Goal: Ask a question

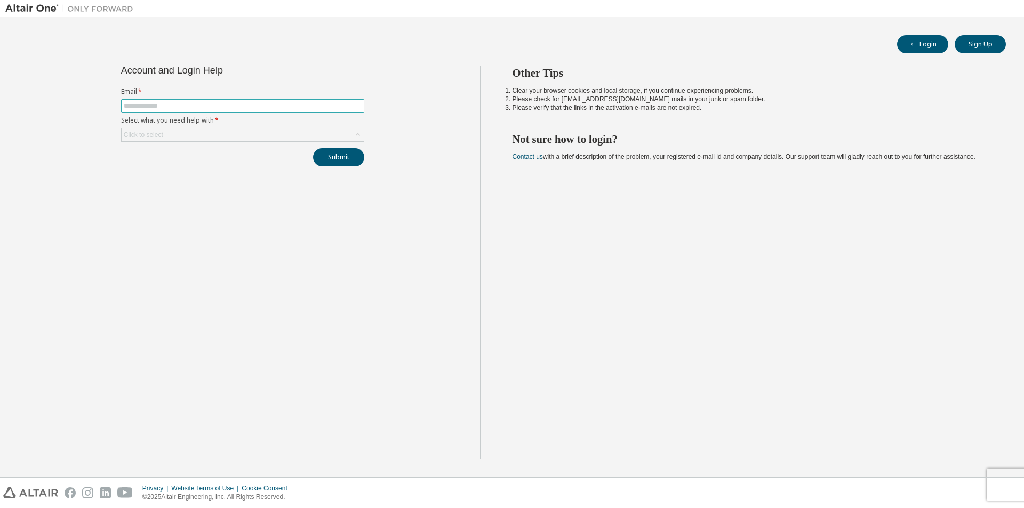
click at [218, 101] on span at bounding box center [242, 106] width 243 height 14
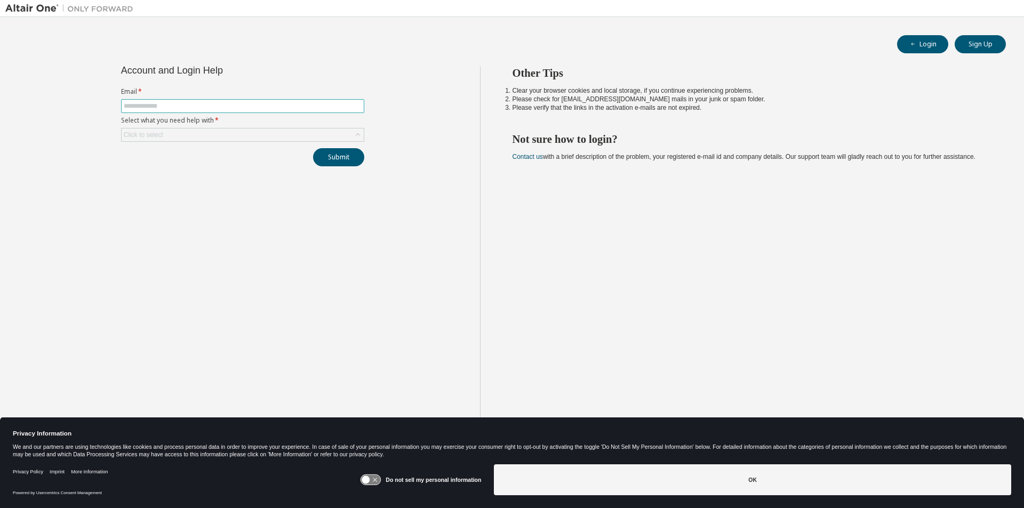
click at [214, 109] on input "text" at bounding box center [243, 106] width 238 height 9
type input "**********"
click at [336, 160] on button "Submit" at bounding box center [338, 157] width 51 height 18
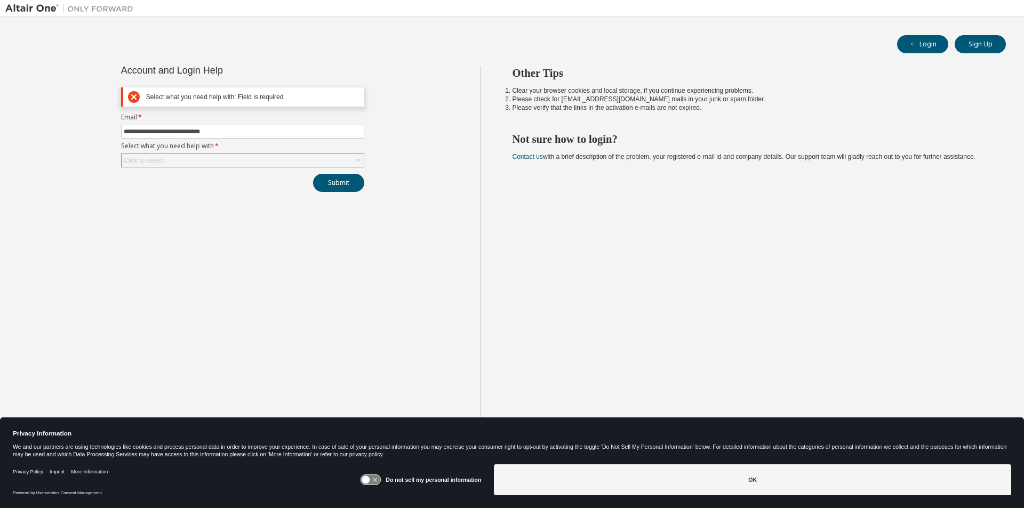
click at [238, 158] on div "Click to select" at bounding box center [243, 160] width 242 height 13
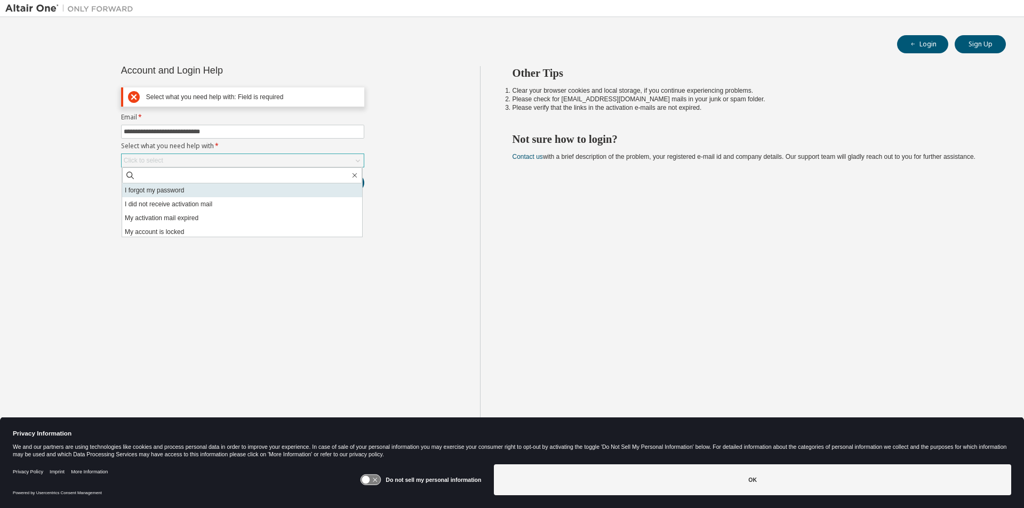
click at [197, 191] on li "I forgot my password" at bounding box center [242, 191] width 240 height 14
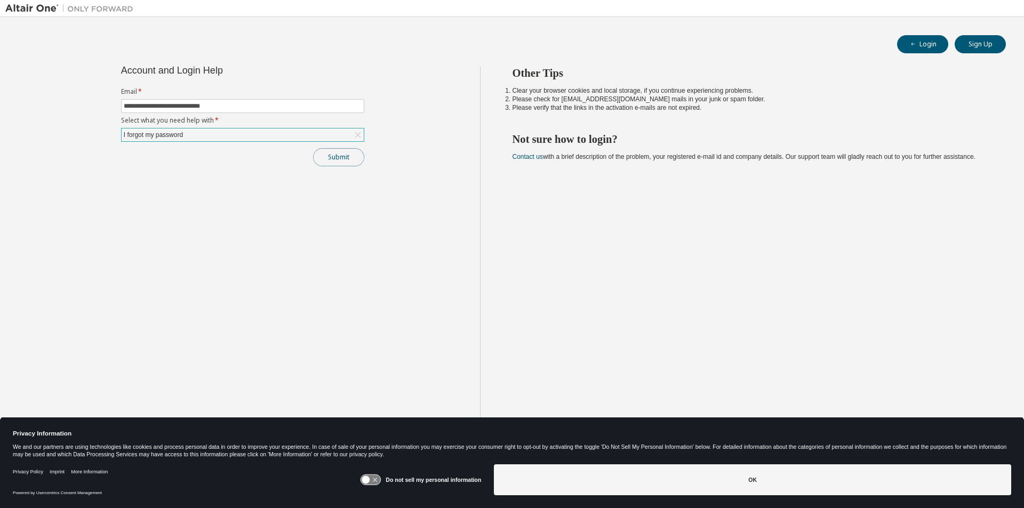
click at [339, 163] on button "Submit" at bounding box center [338, 157] width 51 height 18
